Goal: Learn about a topic

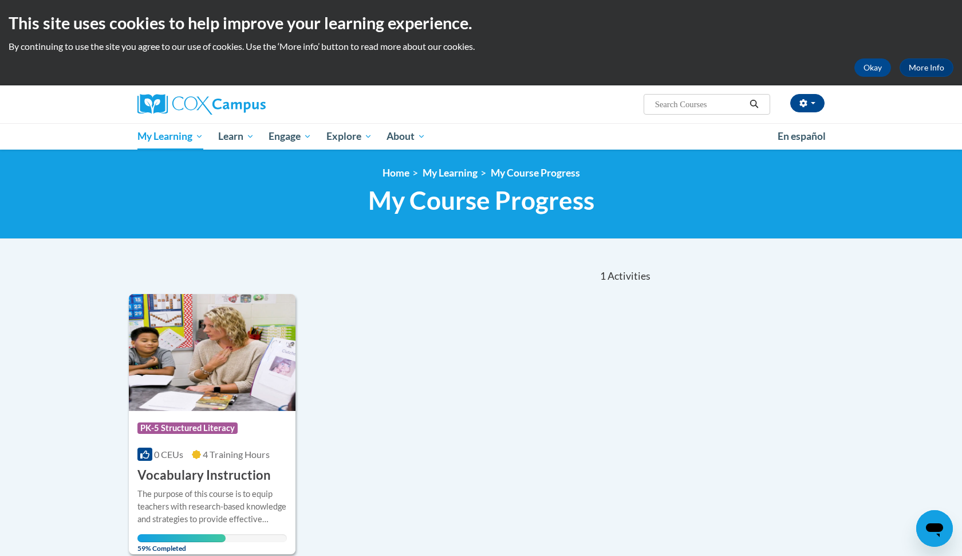
click at [221, 469] on h3 "Vocabulary Instruction" at bounding box center [203, 475] width 133 height 18
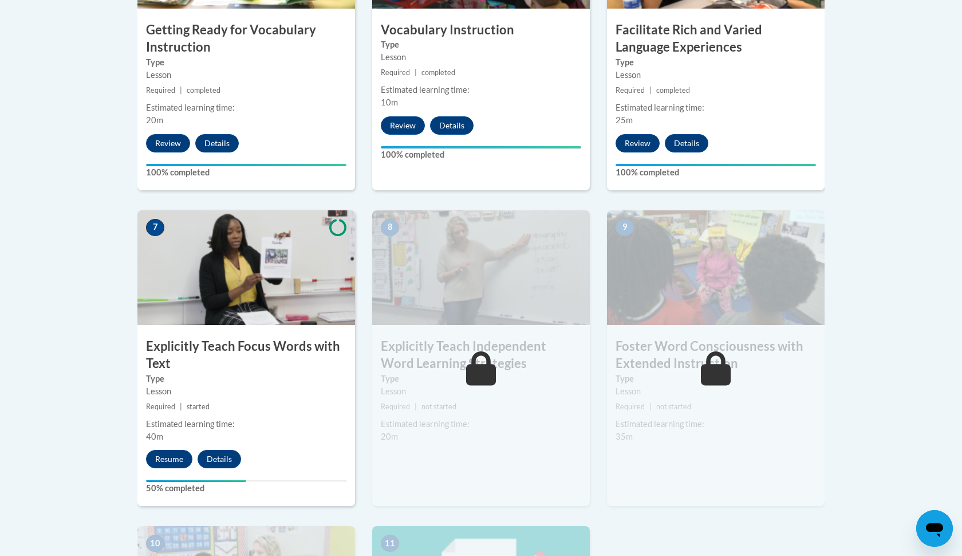
scroll to position [808, 0]
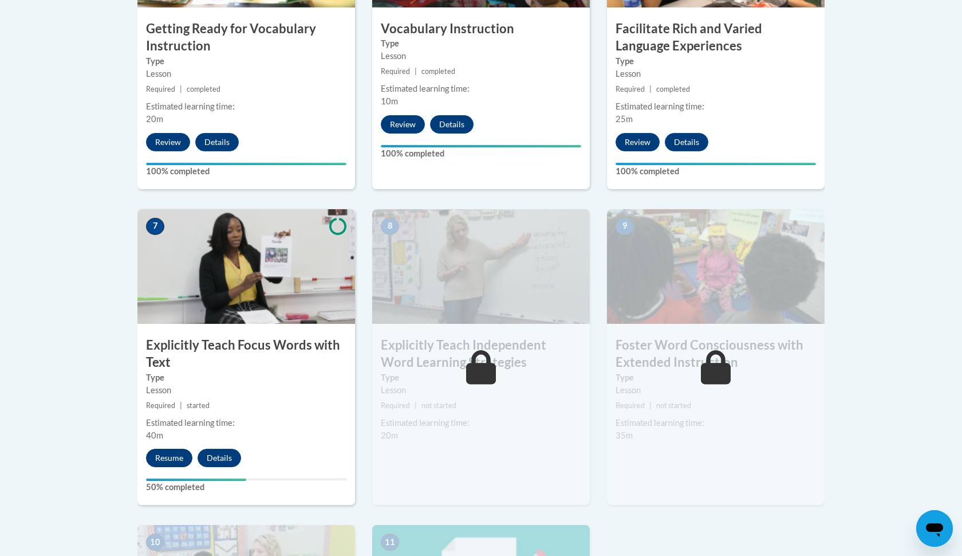
click at [175, 456] on button "Resume" at bounding box center [169, 457] width 46 height 18
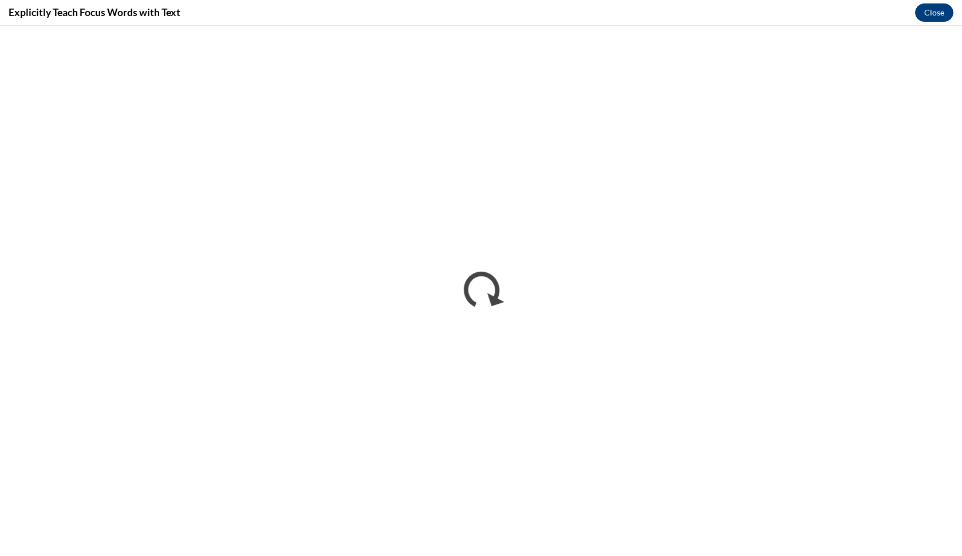
scroll to position [0, 0]
